Goal: Check status: Check status

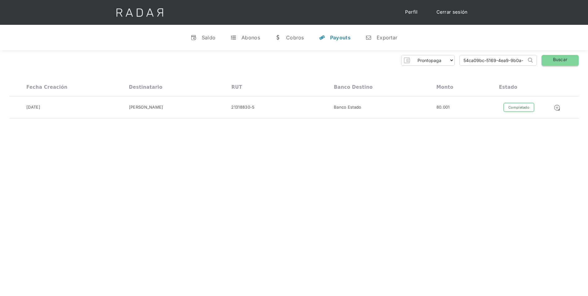
scroll to position [0, 29]
drag, startPoint x: 464, startPoint y: 60, endPoint x: 589, endPoint y: 65, distance: 125.0
click at [587, 65] on html "Cargando... Cerrar sesión Perfil v Saldo t Abonos w [GEOGRAPHIC_DATA] y Payouts…" at bounding box center [294, 148] width 588 height 296
paste input "02db836b-cf2b-4fad-aab8-7d607318cd2f"
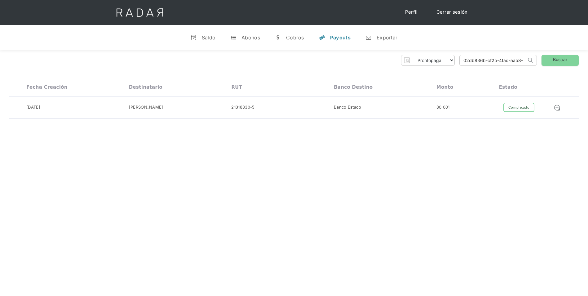
scroll to position [0, 28]
type input "02db836b-cf2b-4fad-aab8-7d607318cd2f"
click at [568, 62] on link "Buscar" at bounding box center [559, 60] width 37 height 11
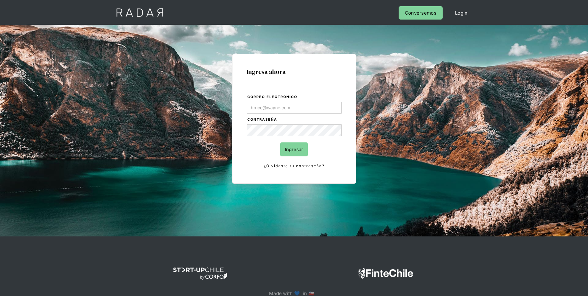
type input "[PERSON_NAME][EMAIL_ADDRESS][PERSON_NAME][DOMAIN_NAME]"
click at [298, 151] on input "Ingresar" at bounding box center [294, 149] width 28 height 14
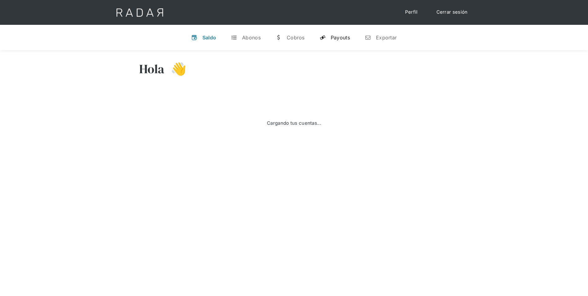
click at [336, 40] on div "Payouts" at bounding box center [340, 37] width 19 height 6
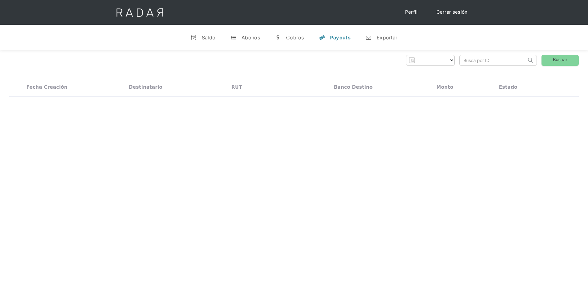
click at [480, 58] on input "search" at bounding box center [492, 60] width 67 height 10
paste input "02db836b-cf2b-4fad-aab8-7d607318cd2f"
type input "02db836b-cf2b-4fad-aab8-7d607318cd2f"
select select "prontopaga"
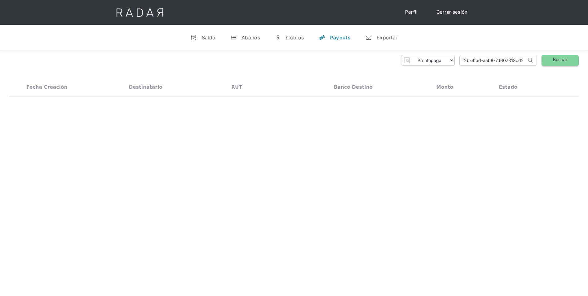
type input "02db836b-cf2b-4fad-aab8-7d607318cd2f"
click at [555, 60] on link "Buscar" at bounding box center [559, 60] width 37 height 11
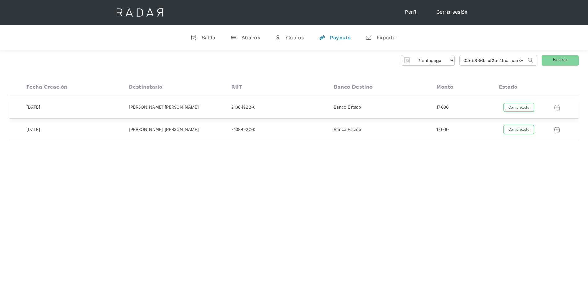
click at [557, 107] on img at bounding box center [556, 107] width 7 height 7
click at [519, 130] on div "Completado" at bounding box center [518, 130] width 31 height 10
click at [517, 107] on div "Completado" at bounding box center [518, 108] width 31 height 10
click at [523, 131] on div "Completado" at bounding box center [518, 130] width 31 height 10
click at [526, 108] on div "Completado" at bounding box center [518, 108] width 31 height 10
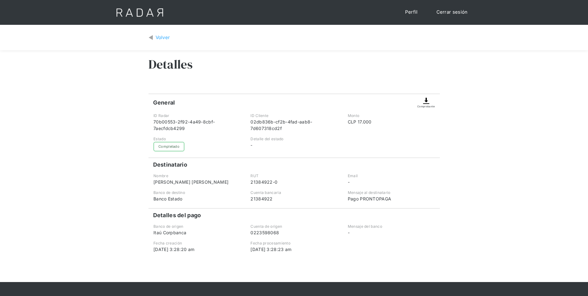
click at [156, 35] on div "Volver" at bounding box center [163, 37] width 15 height 7
click at [161, 37] on div "Volver" at bounding box center [163, 37] width 15 height 7
click at [161, 35] on div "Volver" at bounding box center [163, 37] width 15 height 7
click at [160, 37] on div "Volver" at bounding box center [163, 37] width 15 height 7
drag, startPoint x: 284, startPoint y: 126, endPoint x: 249, endPoint y: 122, distance: 34.6
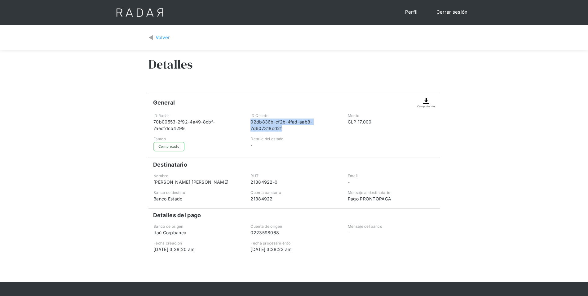
click at [249, 122] on div "ID Cliente 02db836b-cf2b-4fad-aab8-7d607318cd2f" at bounding box center [294, 122] width 96 height 19
copy div "02db836b-cf2b-4fad-aab8-7d607318cd2f"
